Goal: Task Accomplishment & Management: Manage account settings

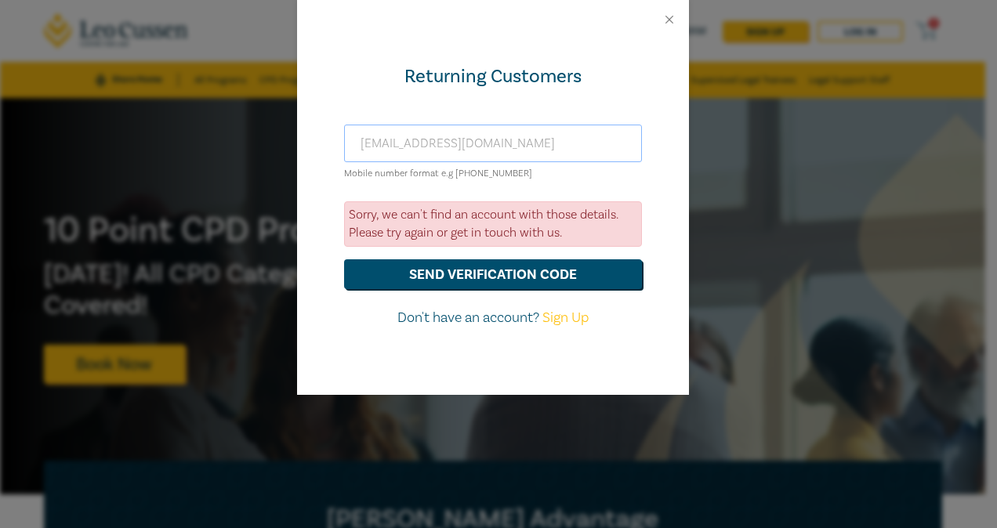
click at [450, 135] on input "[EMAIL_ADDRESS][DOMAIN_NAME]" at bounding box center [493, 144] width 298 height 38
drag, startPoint x: 553, startPoint y: 142, endPoint x: 270, endPoint y: 134, distance: 282.3
click at [270, 134] on div "Returning Customers jzankin@leocussjuanien.edu.au Mobile number format e.g +61 …" at bounding box center [498, 264] width 997 height 528
click at [434, 270] on button "send verification code" at bounding box center [493, 274] width 298 height 30
click at [518, 143] on input "juanitazan@hotmail.com" at bounding box center [493, 144] width 298 height 38
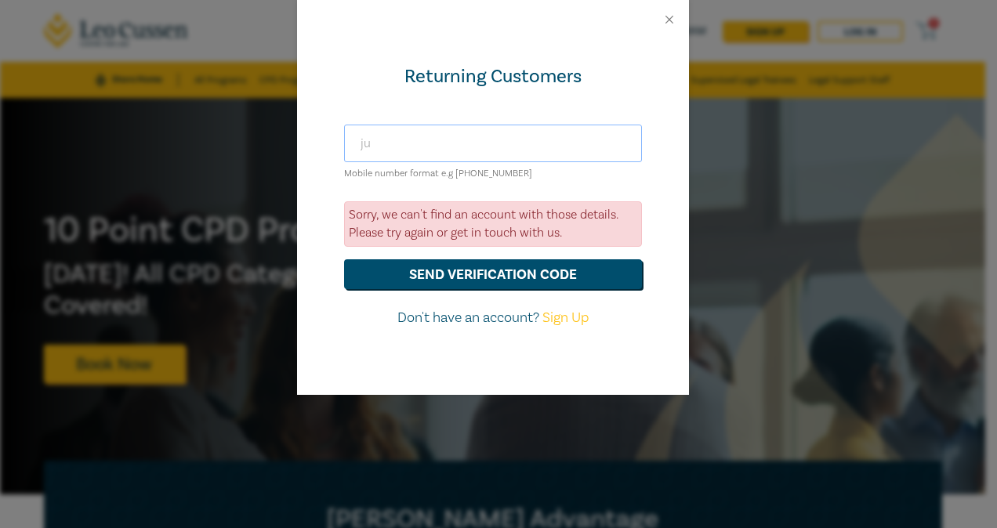
type input "j"
type input "[EMAIL_ADDRESS][DOMAIN_NAME]"
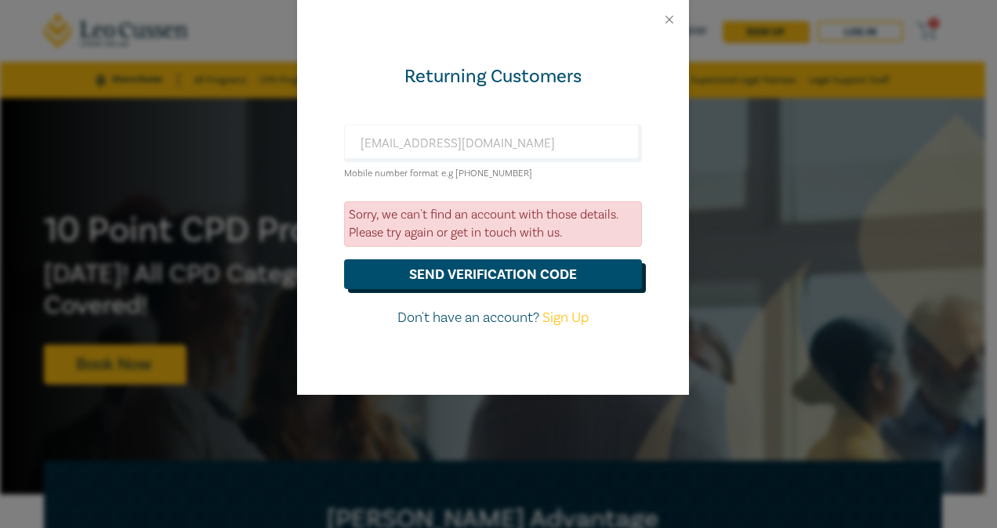
click at [472, 271] on button "send verification code" at bounding box center [493, 274] width 298 height 30
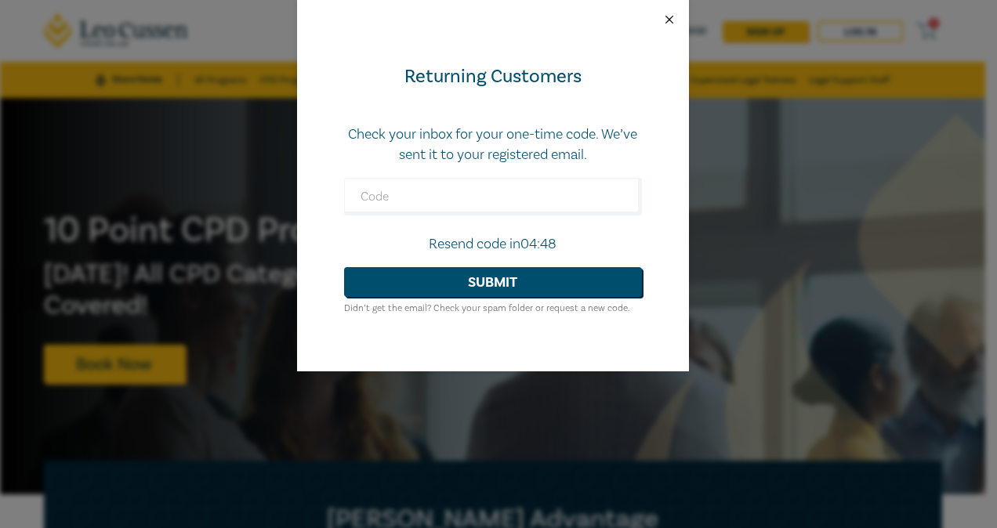
click at [666, 16] on button "Close" at bounding box center [669, 20] width 14 height 14
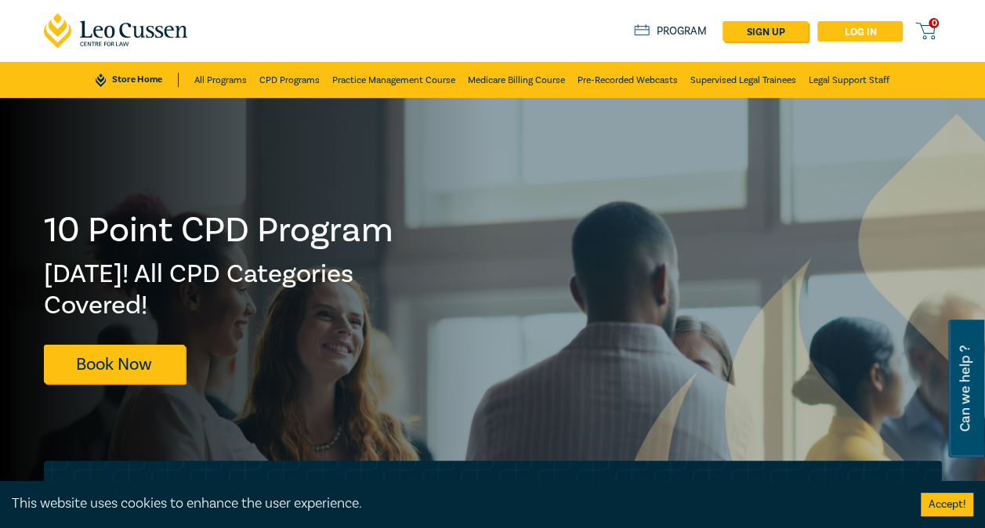
click at [860, 27] on link "Log in" at bounding box center [860, 31] width 85 height 20
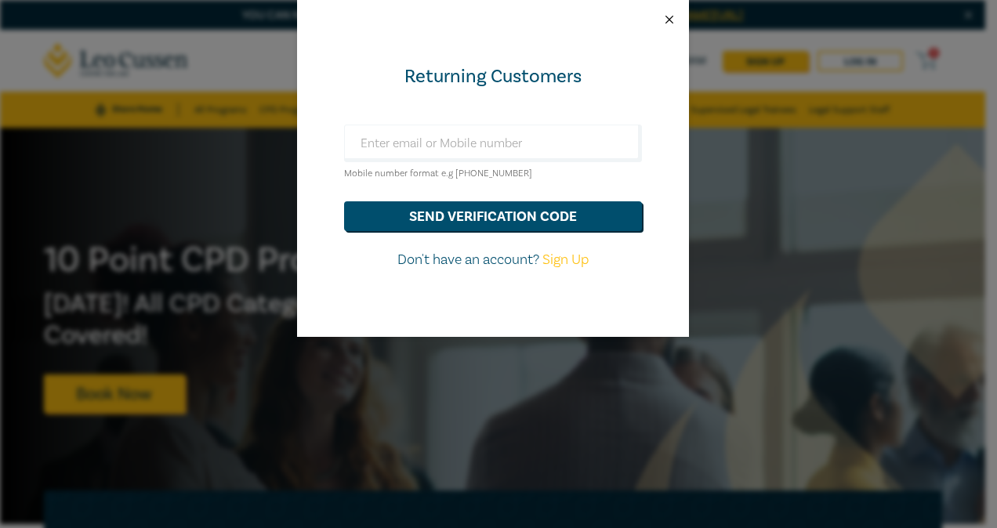
click at [671, 20] on button "Close" at bounding box center [669, 20] width 14 height 14
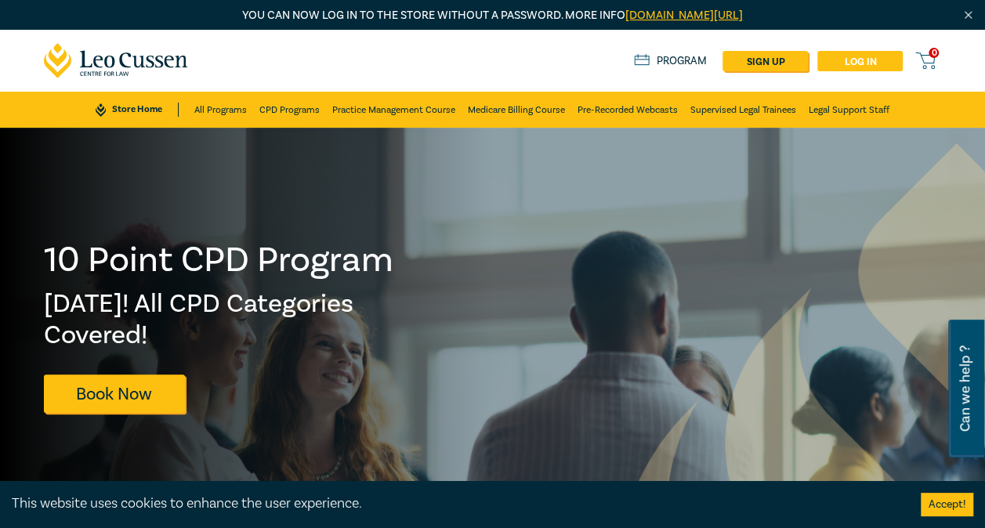
click at [844, 60] on link "Log in" at bounding box center [860, 61] width 85 height 20
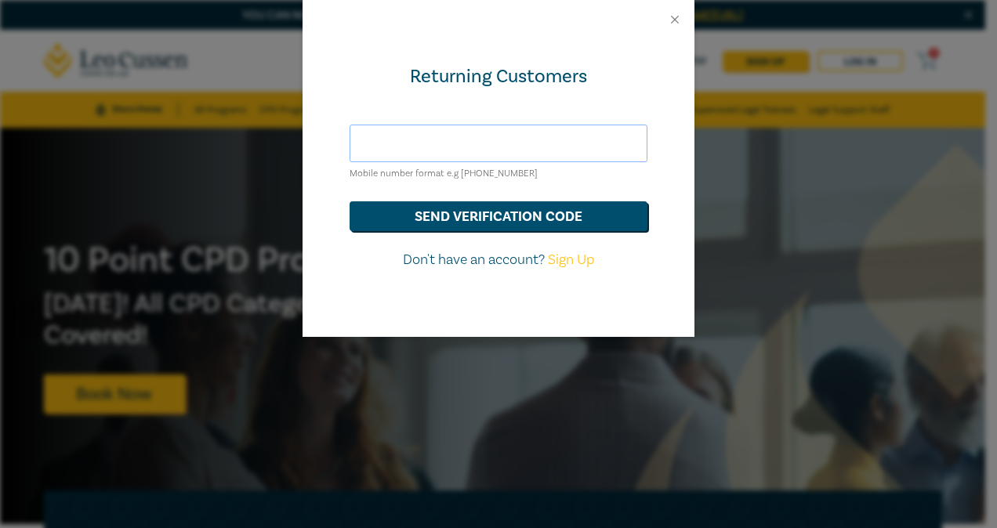
click at [455, 160] on input "text" at bounding box center [499, 144] width 298 height 38
type input "[EMAIL_ADDRESS][DOMAIN_NAME]"
click at [422, 223] on button "send verification code" at bounding box center [499, 216] width 298 height 30
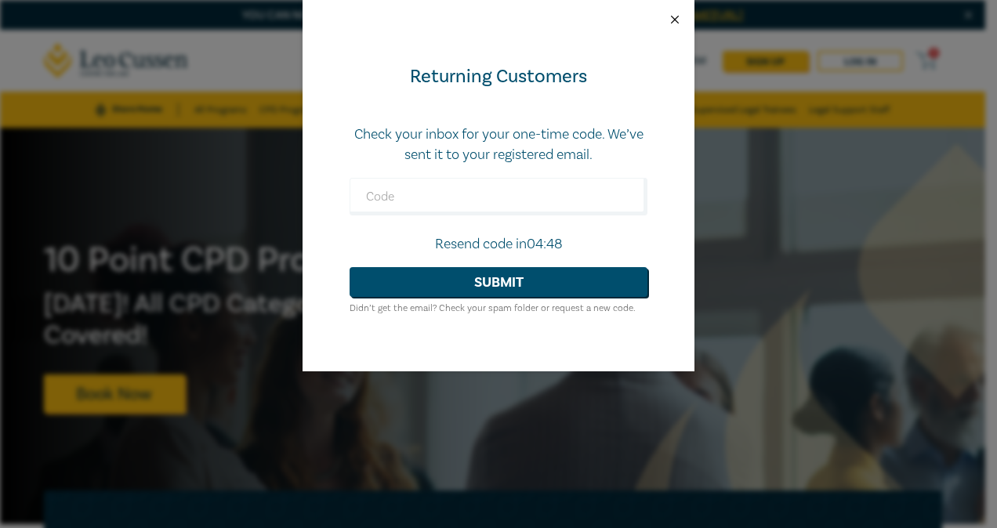
click at [673, 16] on button "Close" at bounding box center [675, 20] width 14 height 14
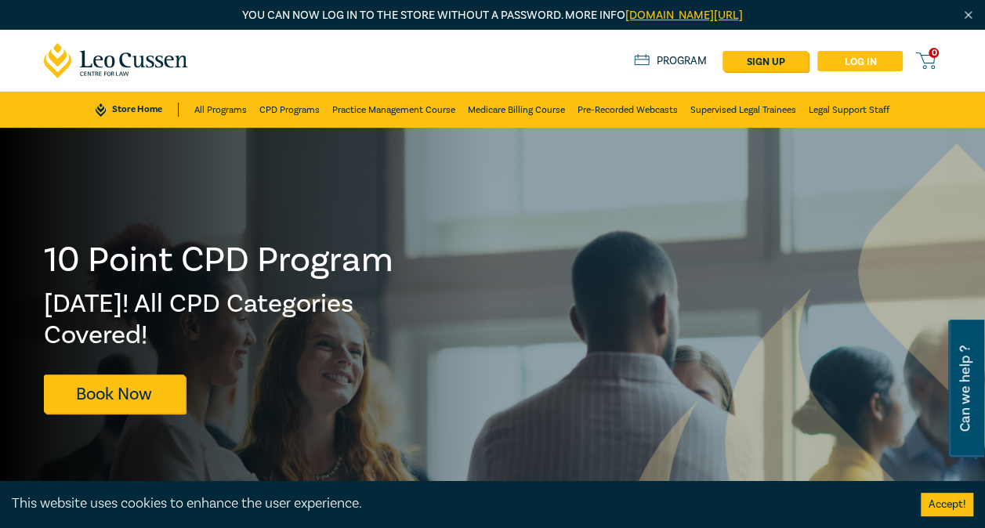
click at [867, 59] on link "Log in" at bounding box center [860, 61] width 85 height 20
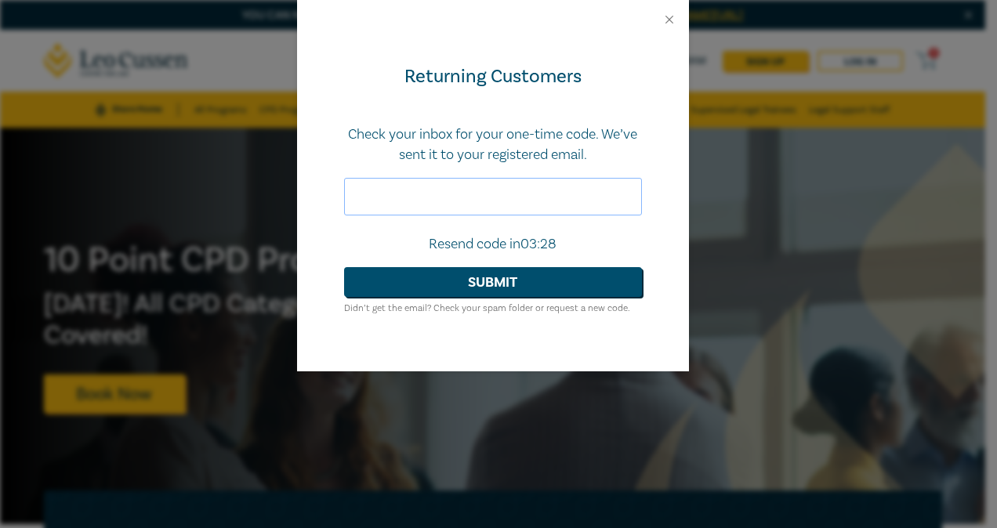
click at [398, 193] on input "text" at bounding box center [493, 197] width 298 height 38
paste input "736158"
type input "736158"
click at [397, 293] on button "Submit" at bounding box center [493, 282] width 298 height 30
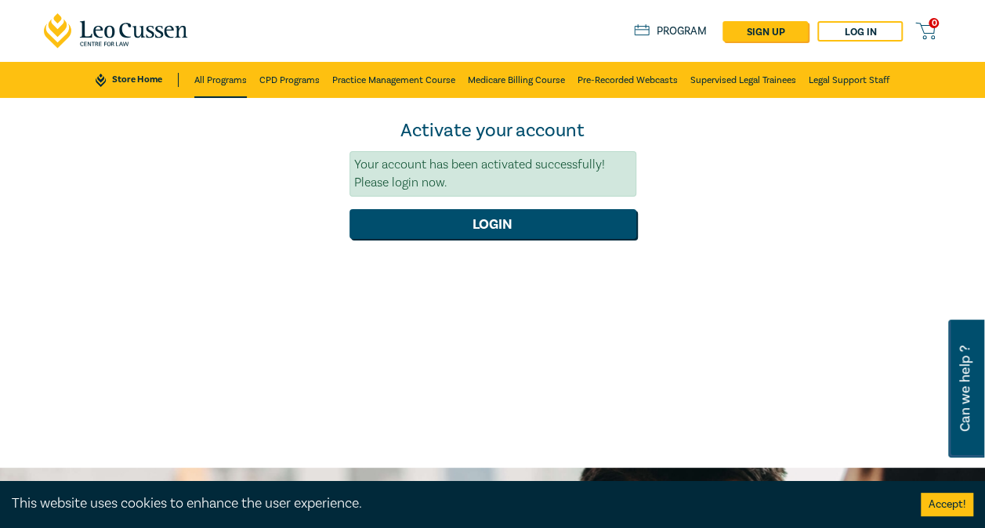
click at [233, 80] on link "All Programs" at bounding box center [220, 80] width 53 height 36
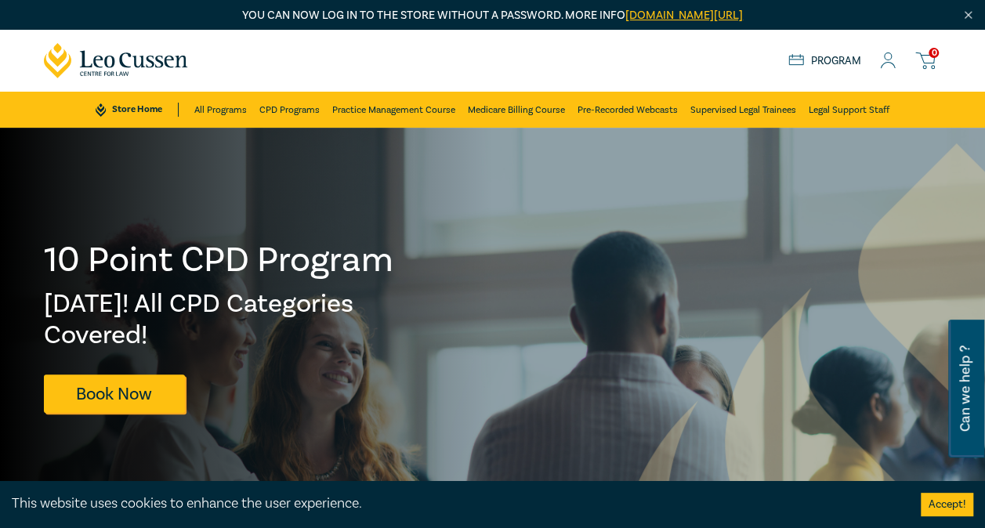
click at [829, 52] on div "Store Home About us Program 0" at bounding box center [866, 61] width 154 height 20
click at [218, 105] on link "All Programs" at bounding box center [220, 110] width 53 height 36
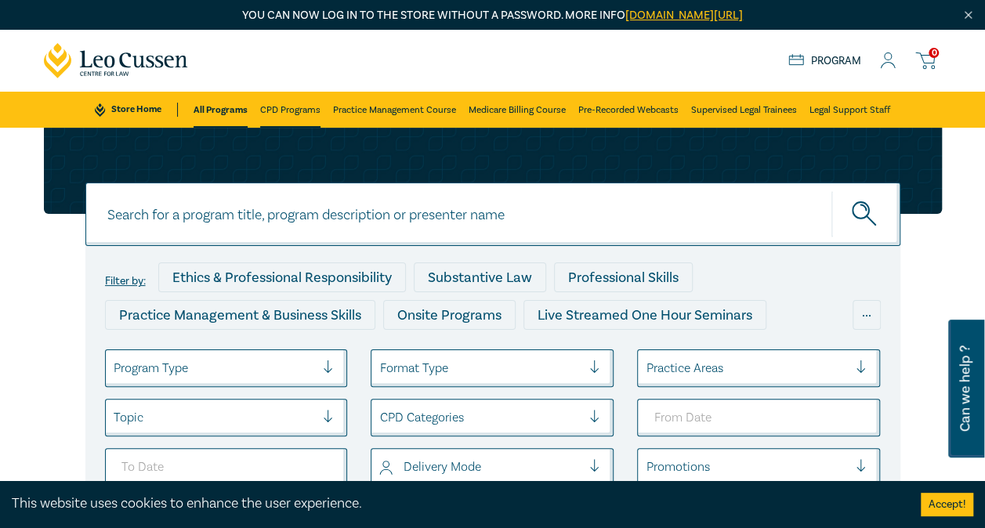
click at [295, 114] on link "CPD Programs" at bounding box center [290, 110] width 60 height 36
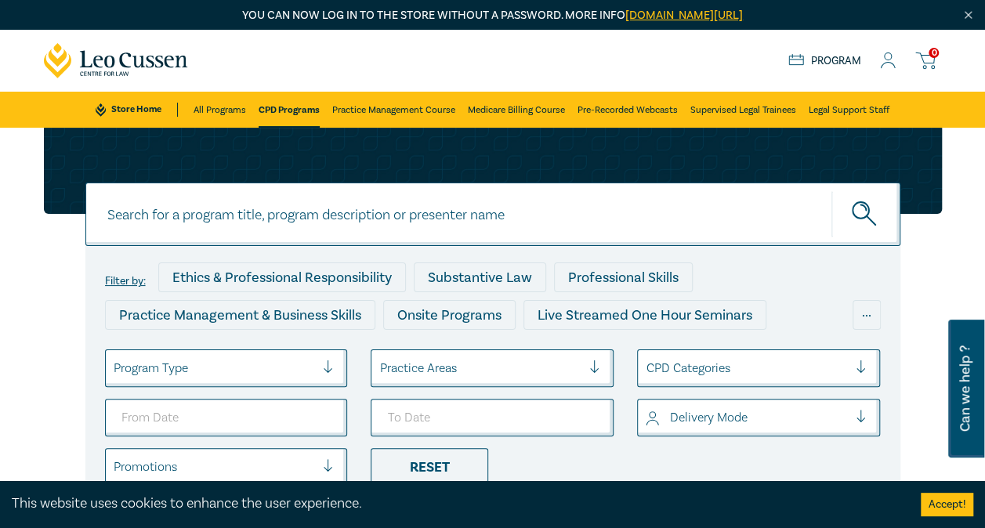
click at [887, 55] on icon at bounding box center [888, 61] width 16 height 16
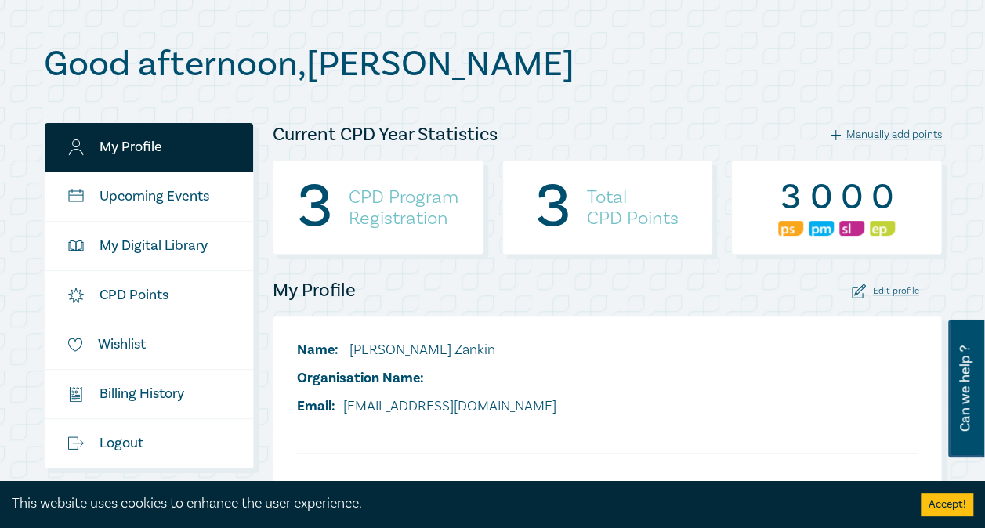
scroll to position [154, 0]
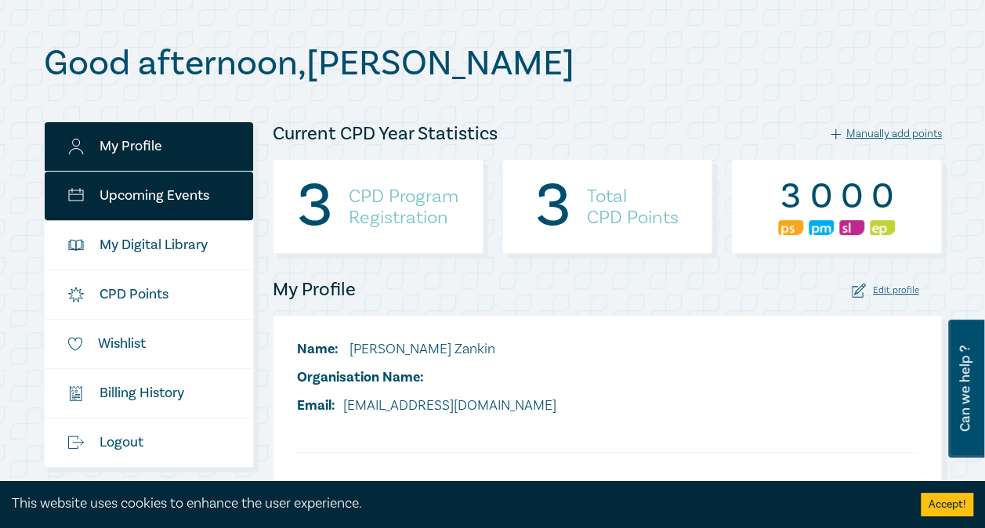
click at [141, 184] on link "Upcoming Events" at bounding box center [149, 196] width 209 height 49
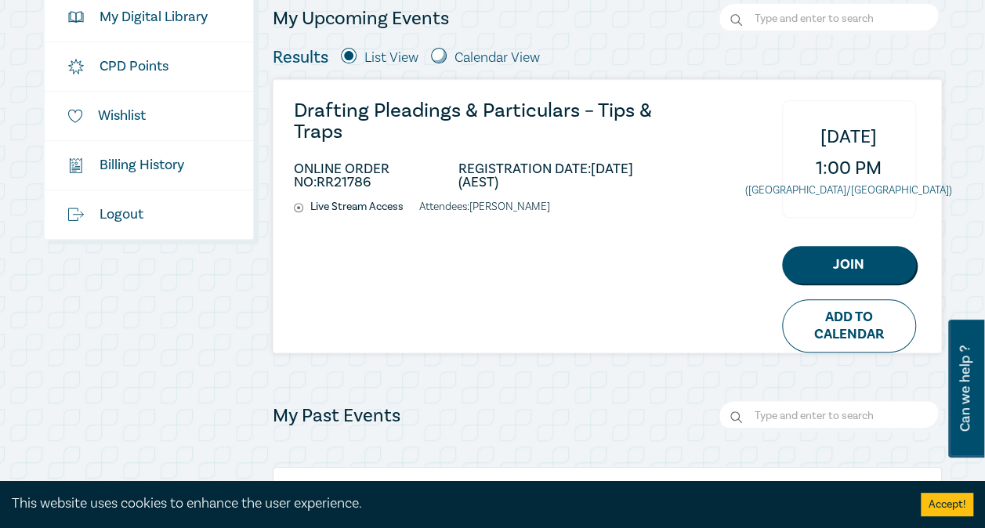
scroll to position [340, 0]
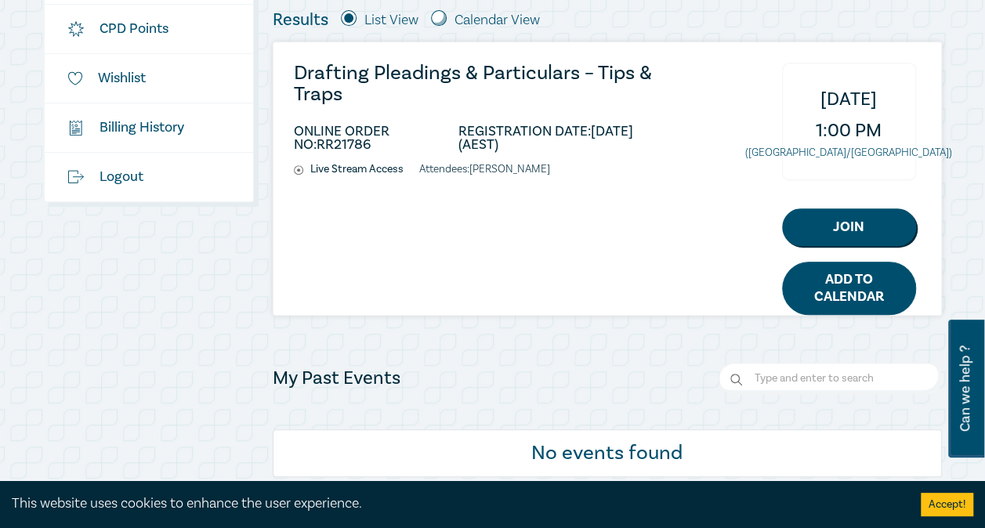
click at [847, 285] on link "Add to Calendar" at bounding box center [849, 288] width 134 height 53
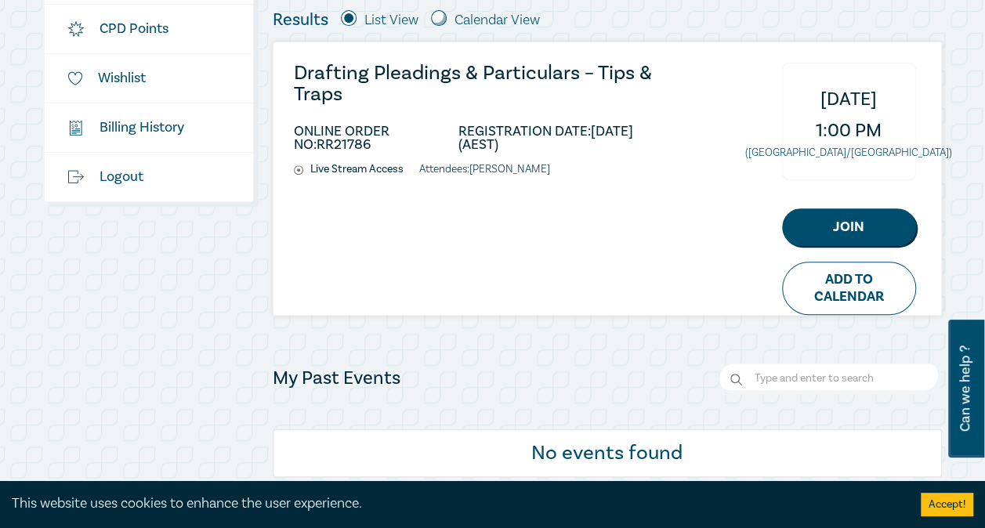
click at [17, 296] on div "My Profile Upcoming Events My Digital Library CPD Points Wishlist $ Billing His…" at bounding box center [492, 167] width 985 height 759
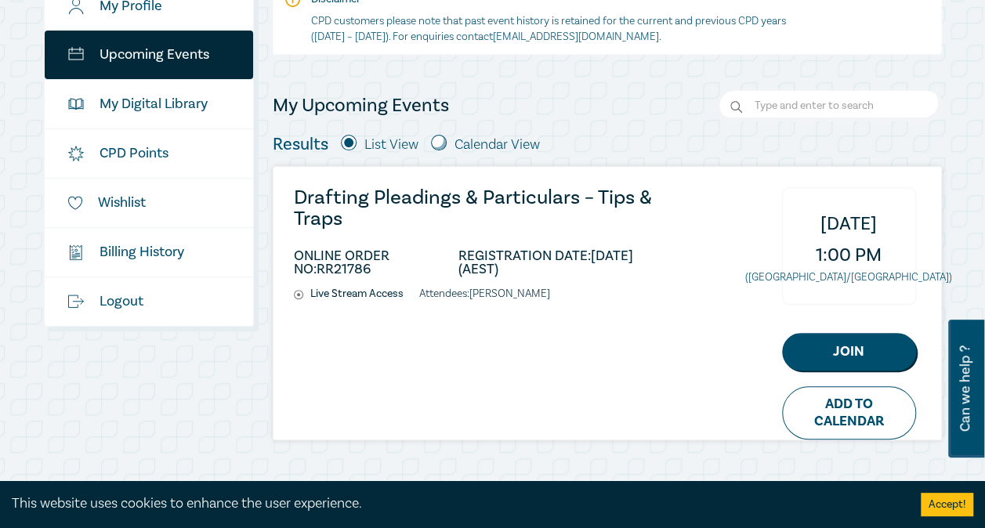
scroll to position [215, 0]
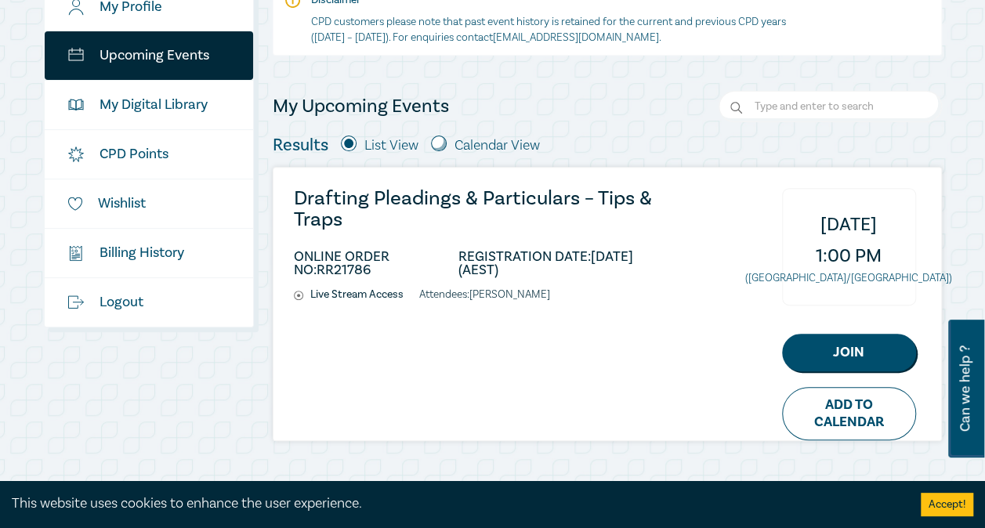
click at [441, 144] on input "radio" at bounding box center [439, 144] width 16 height 16
radio input "true"
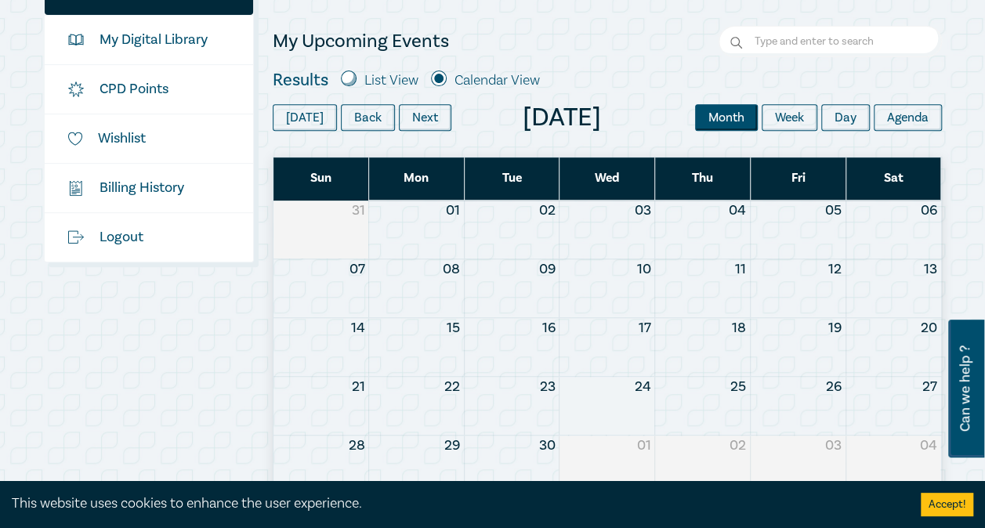
scroll to position [216, 0]
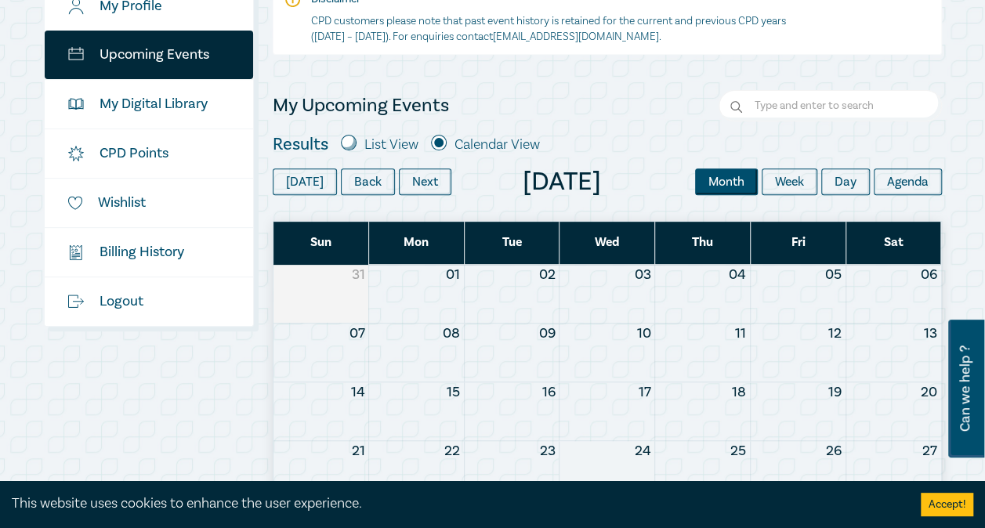
click at [356, 147] on div "List View" at bounding box center [380, 145] width 78 height 20
click at [349, 143] on input "radio" at bounding box center [349, 143] width 16 height 16
radio input "true"
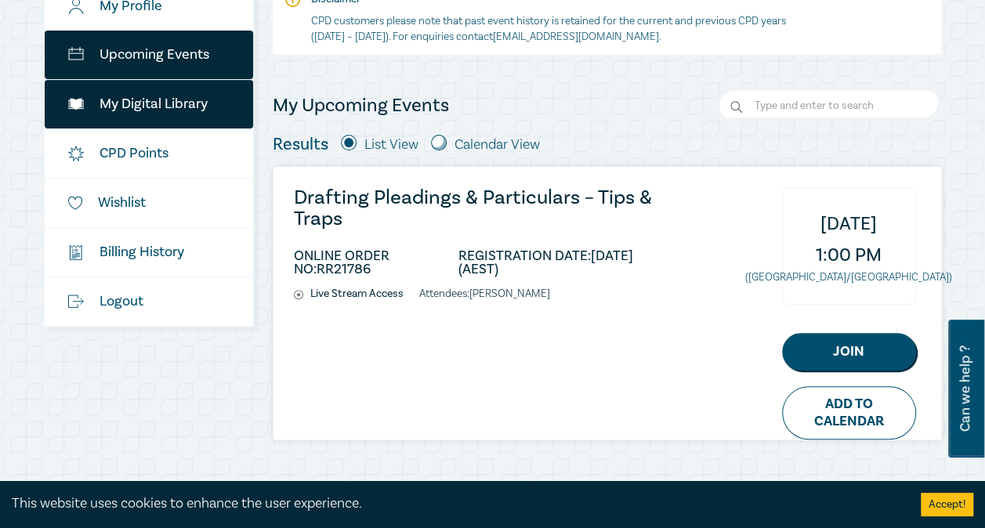
click at [178, 104] on link "My Digital Library" at bounding box center [149, 104] width 209 height 49
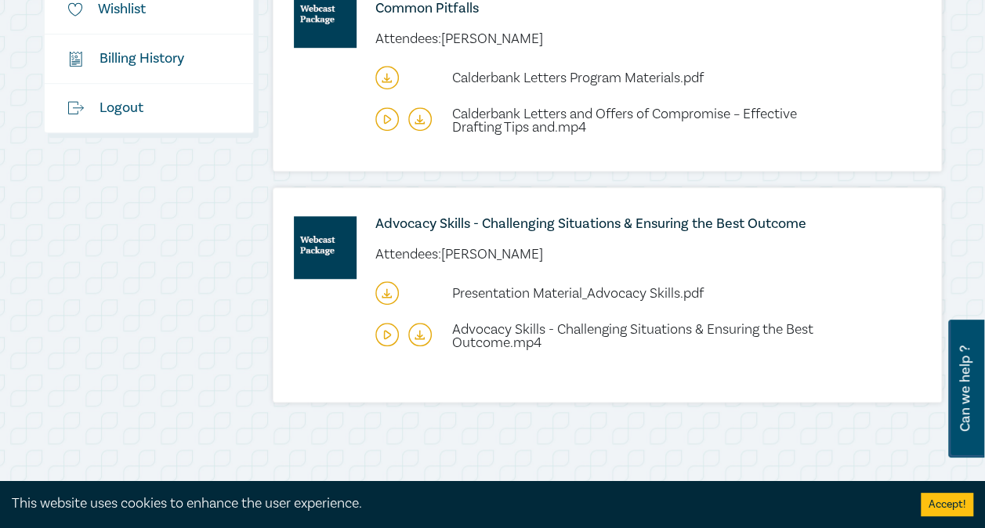
scroll to position [488, 0]
click at [676, 331] on span "Advocacy Skills - Challenging Situations & Ensuring the Best Outcome.mp4" at bounding box center [632, 335] width 361 height 31
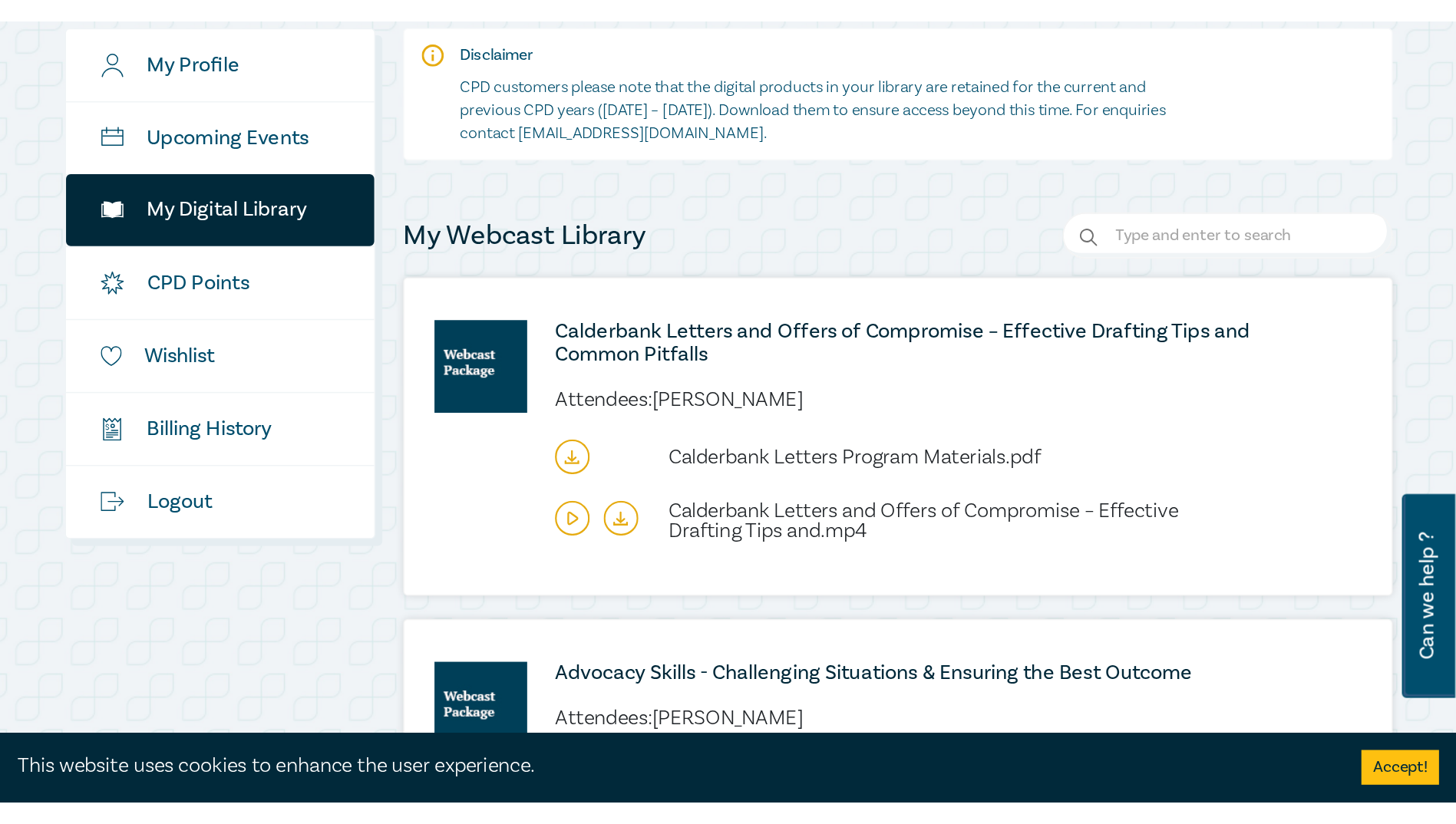
scroll to position [264, 0]
